Goal: Information Seeking & Learning: Stay updated

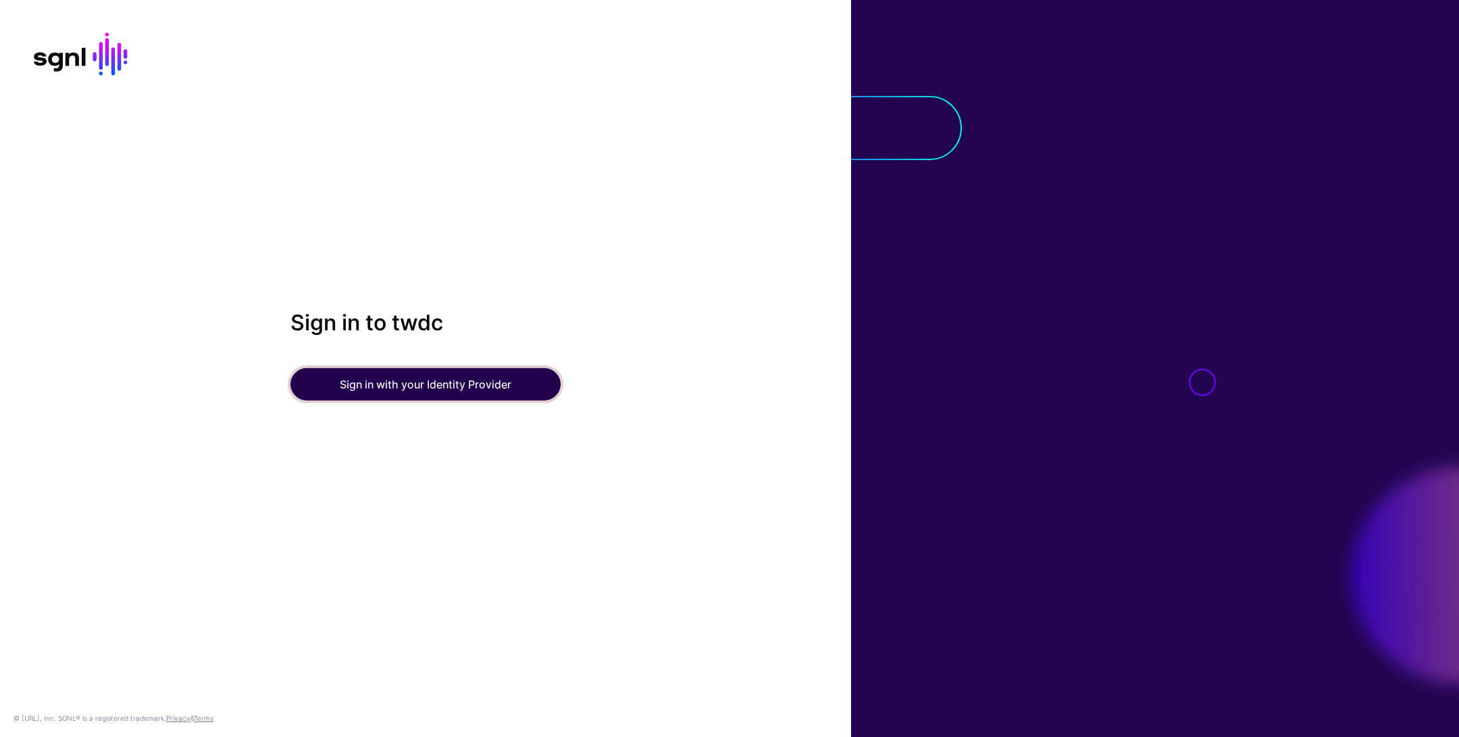
click at [402, 377] on button "Sign in with your Identity Provider" at bounding box center [425, 384] width 270 height 32
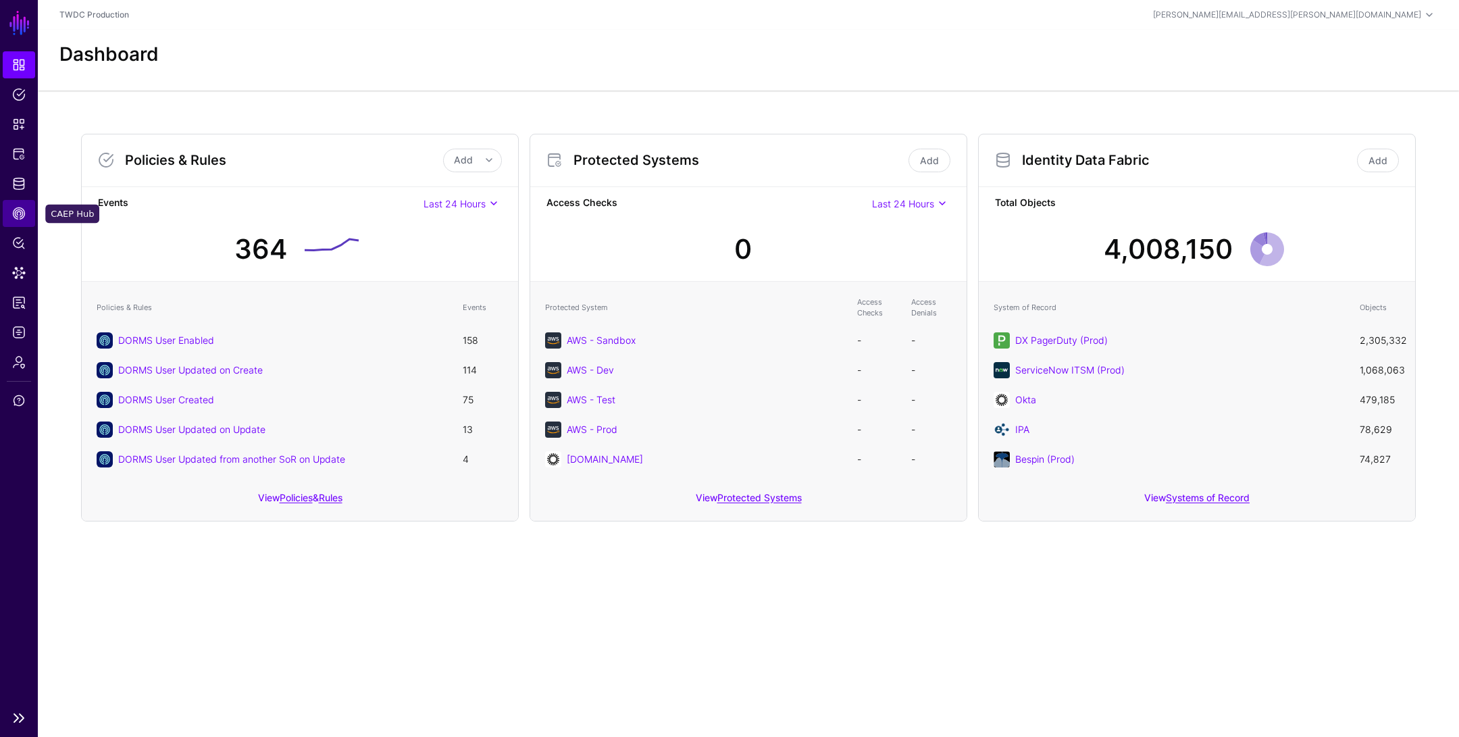
click at [16, 217] on span "CAEP Hub" at bounding box center [19, 214] width 14 height 14
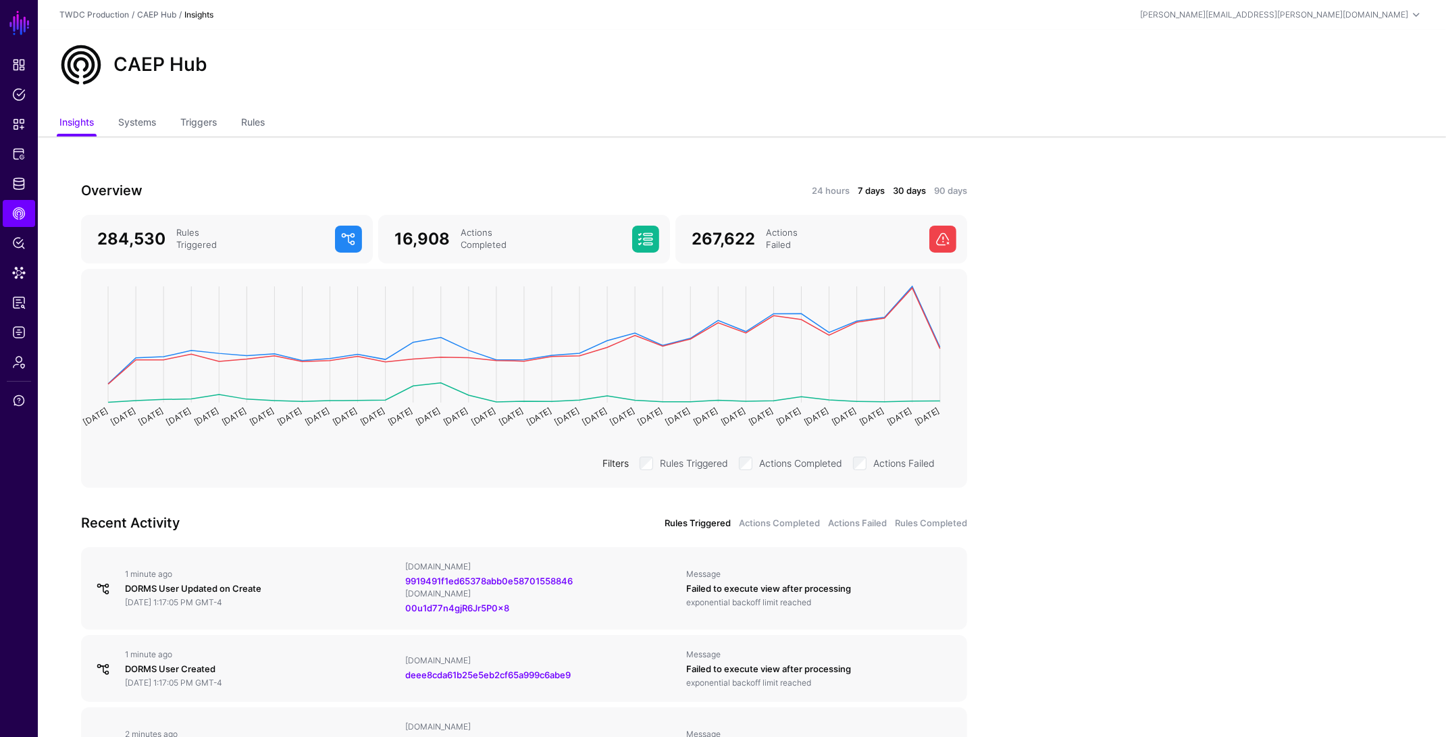
click at [866, 190] on link "7 days" at bounding box center [871, 191] width 27 height 14
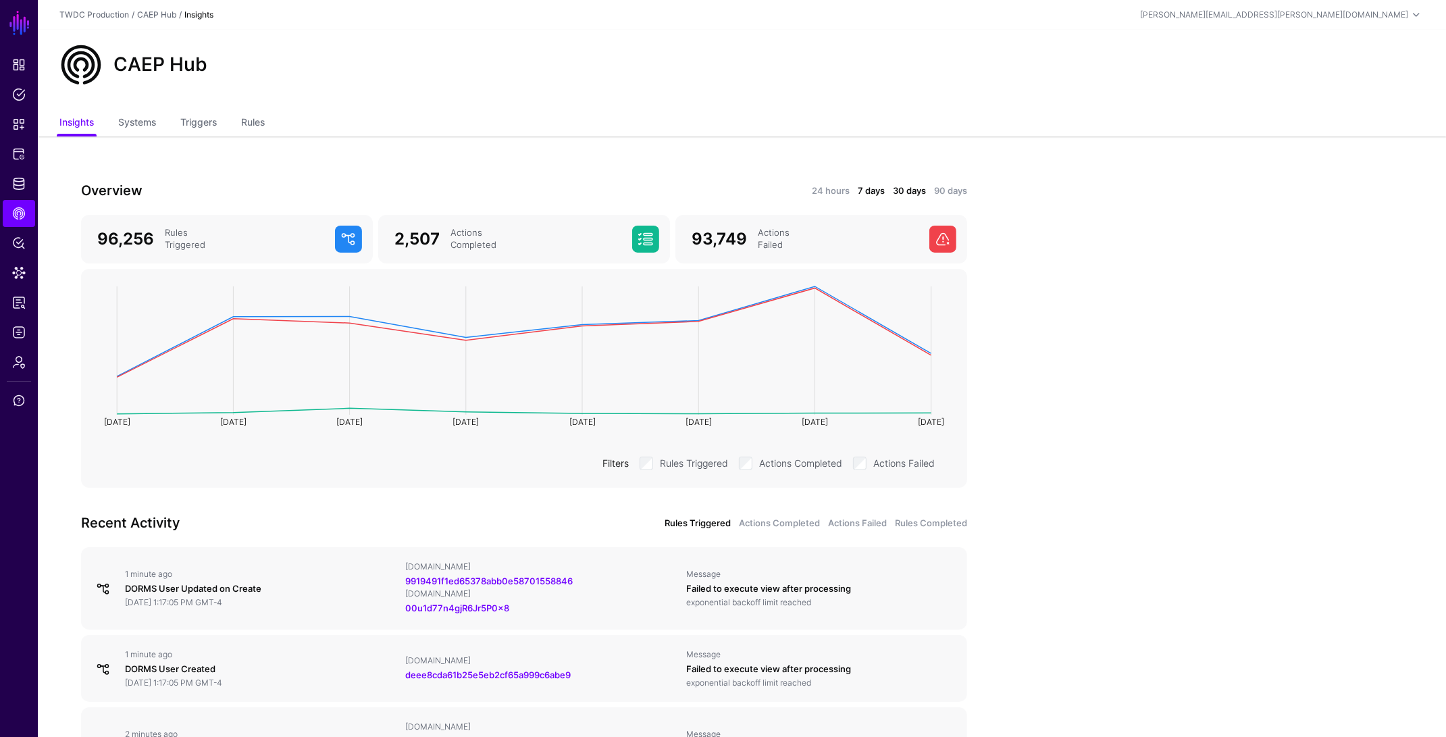
click at [902, 187] on link "30 days" at bounding box center [909, 191] width 33 height 14
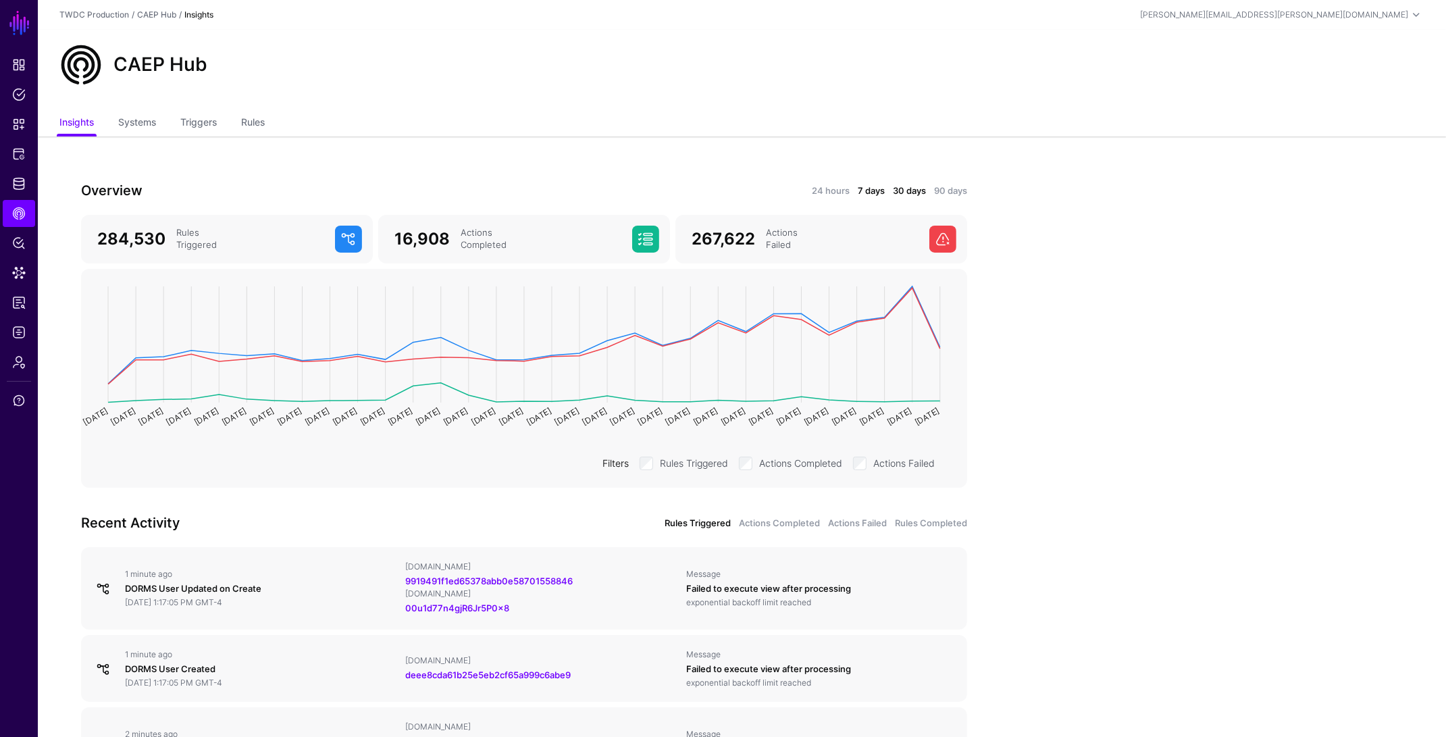
click at [870, 191] on link "7 days" at bounding box center [871, 191] width 27 height 14
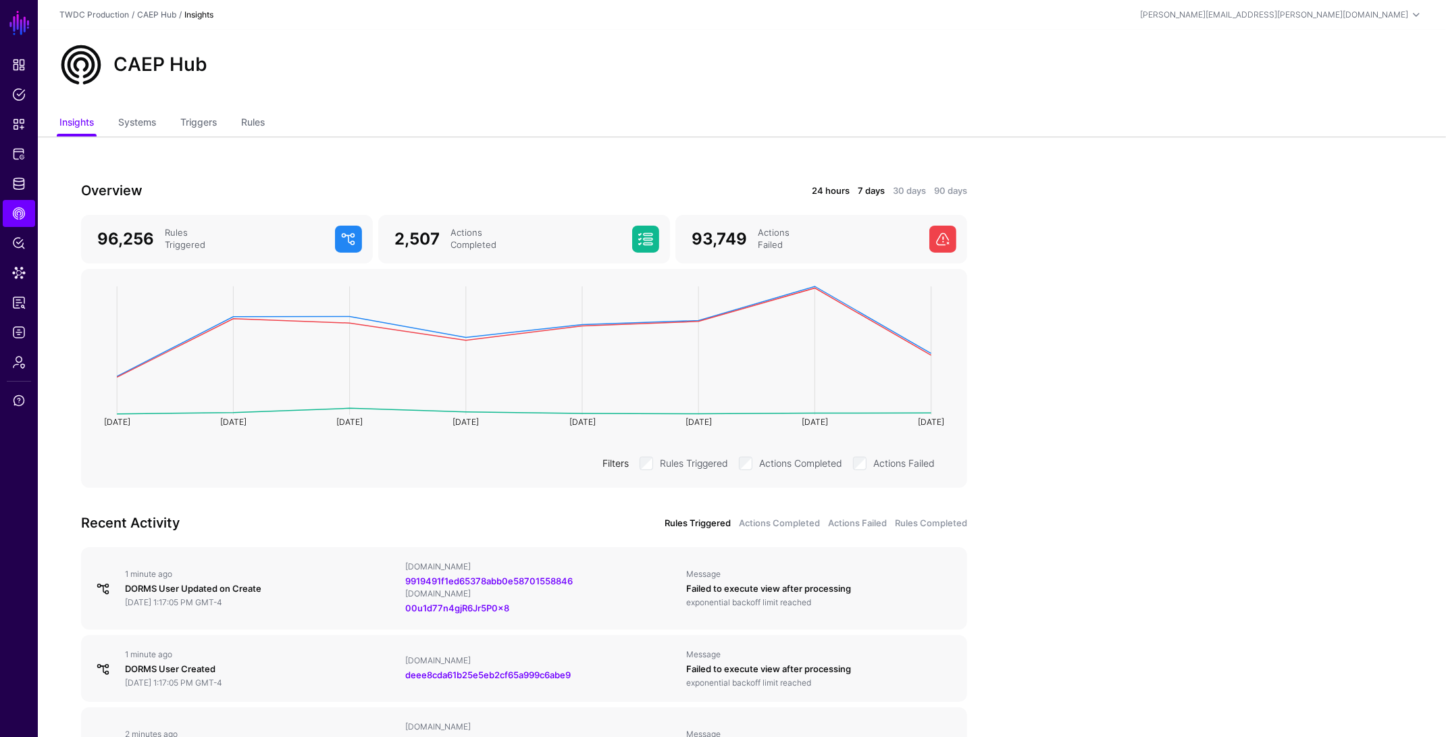
click at [827, 192] on link "24 hours" at bounding box center [831, 191] width 38 height 14
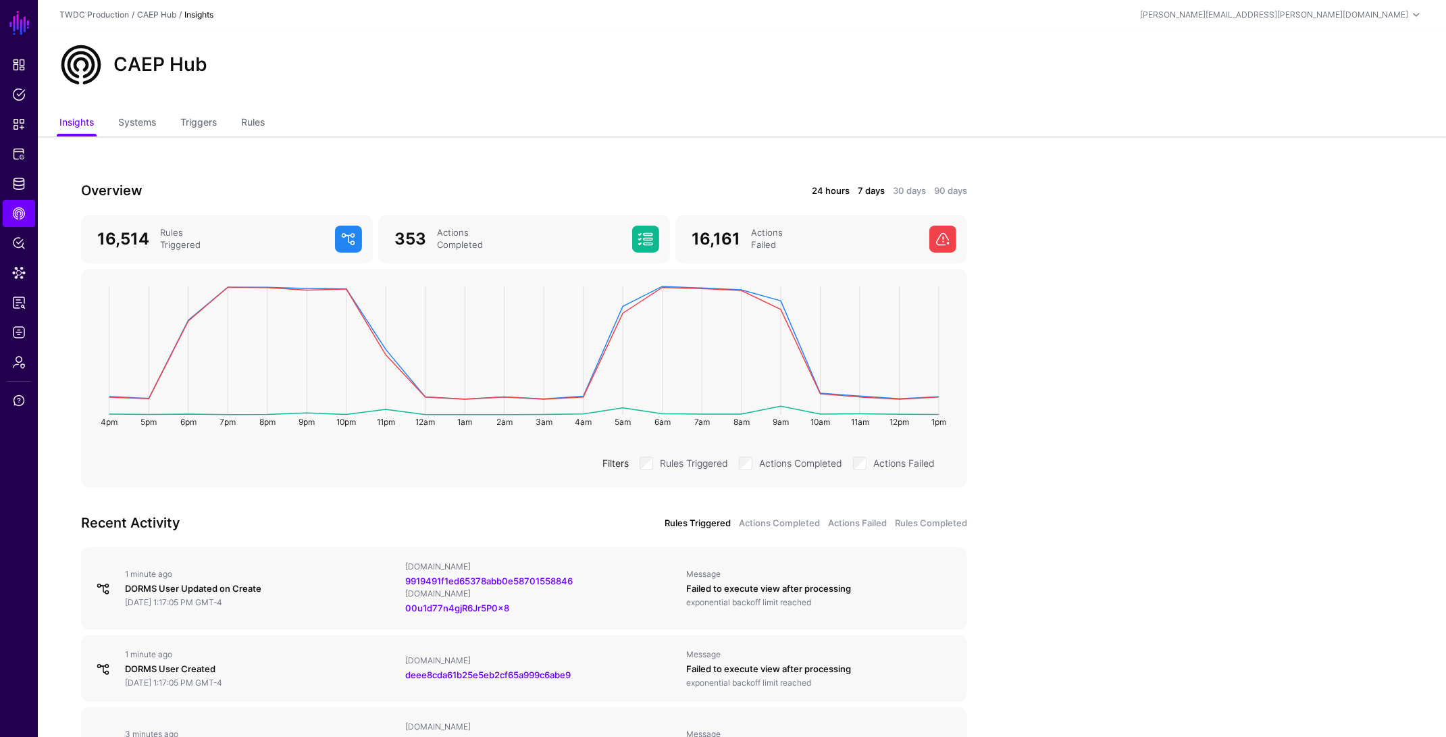
click at [866, 192] on link "7 days" at bounding box center [871, 191] width 27 height 14
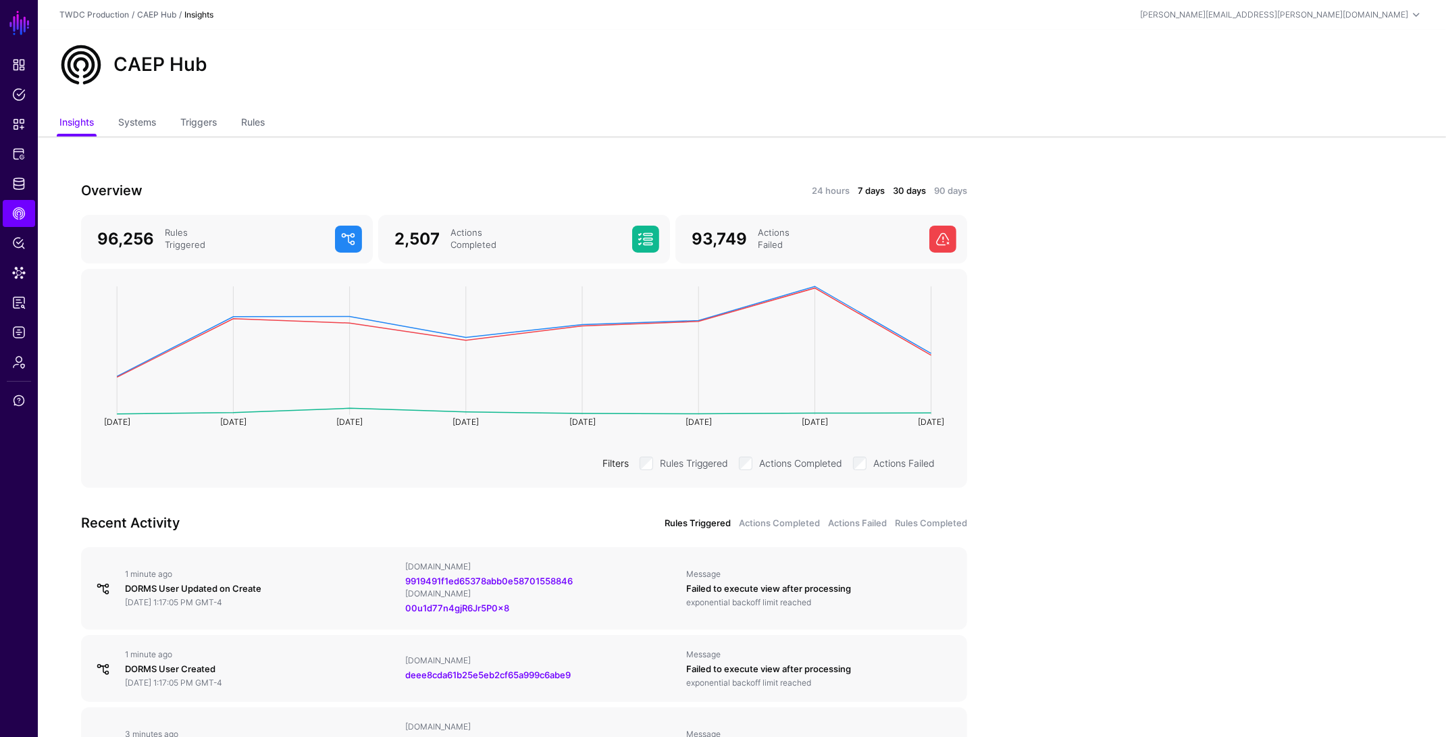
click at [903, 194] on link "30 days" at bounding box center [909, 191] width 33 height 14
